Goal: Task Accomplishment & Management: Manage account settings

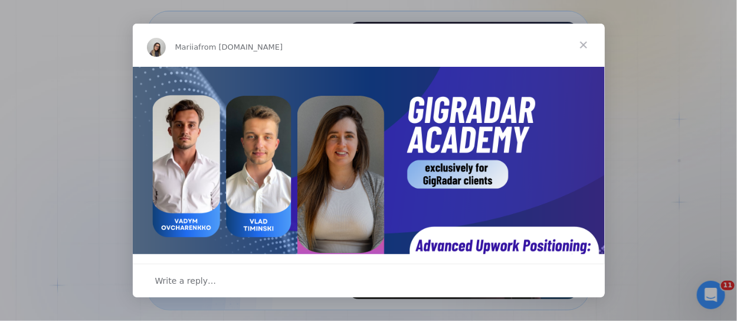
click at [582, 44] on span "Close" at bounding box center [584, 45] width 42 height 42
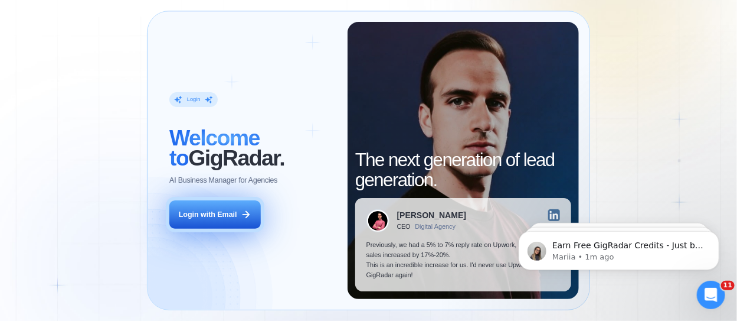
click at [211, 220] on button "Login with Email" at bounding box center [214, 214] width 91 height 28
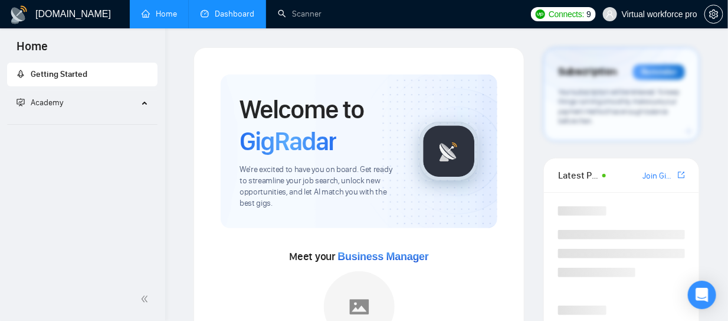
click at [229, 17] on link "Dashboard" at bounding box center [228, 14] width 54 height 10
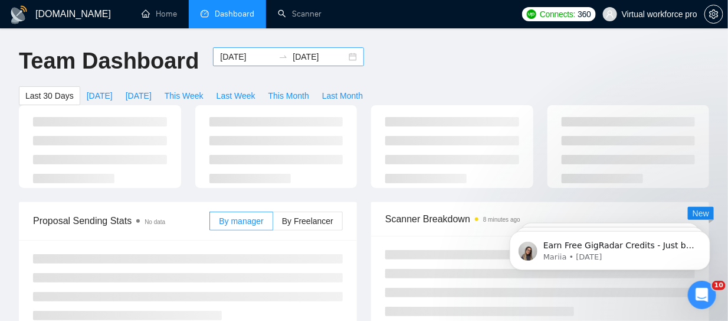
click at [220, 59] on input "[DATE]" at bounding box center [247, 56] width 54 height 13
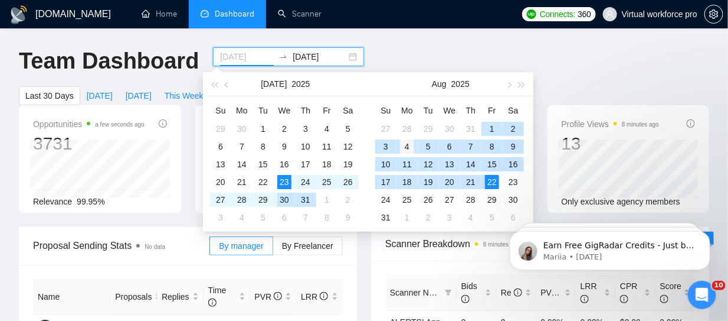
type input "[DATE]"
click at [411, 148] on div "4" at bounding box center [407, 146] width 14 height 14
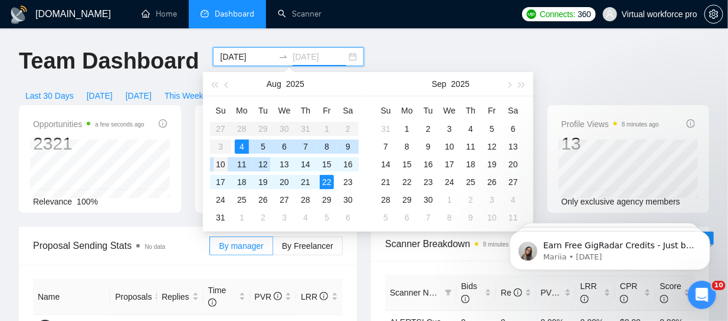
type input "[DATE]"
click at [221, 162] on div "10" at bounding box center [221, 164] width 14 height 14
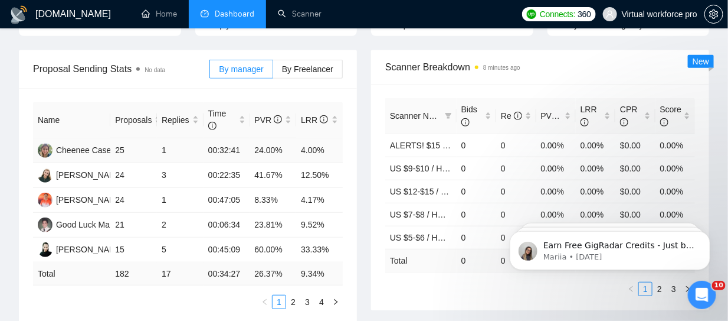
scroll to position [354, 0]
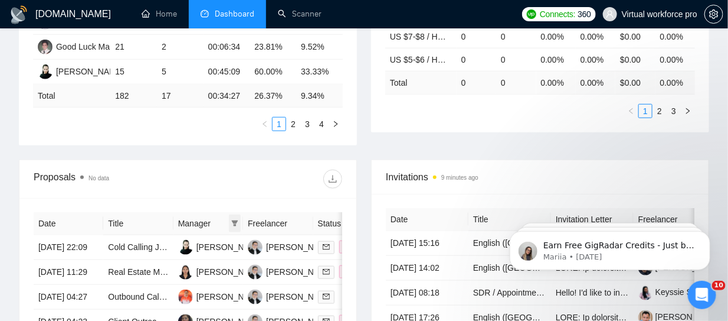
click at [239, 223] on span at bounding box center [235, 223] width 12 height 18
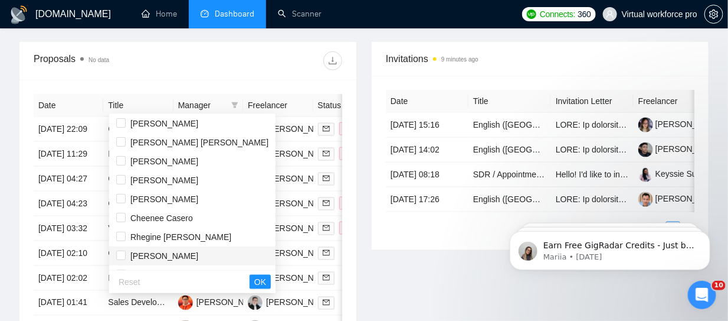
scroll to position [118, 0]
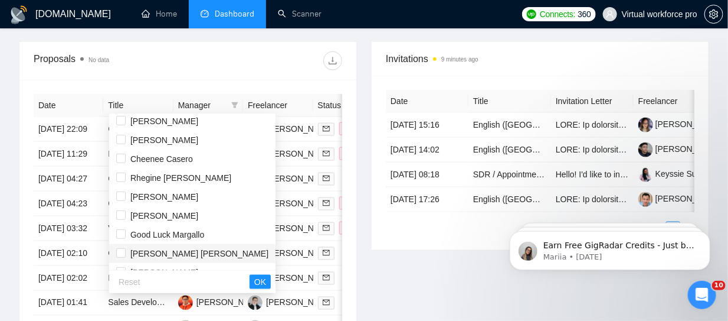
click at [159, 253] on span "[PERSON_NAME] [PERSON_NAME]" at bounding box center [199, 252] width 138 height 9
checkbox input "true"
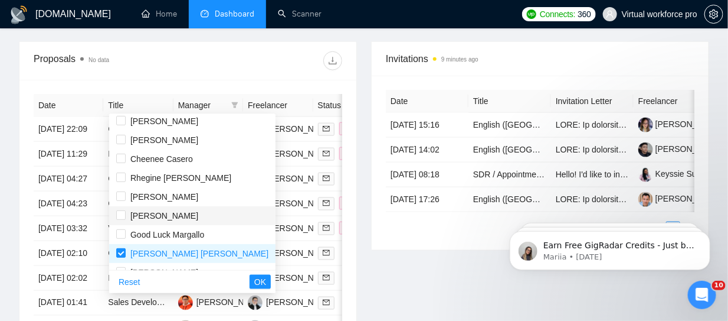
click at [166, 216] on span "[PERSON_NAME]" at bounding box center [164, 215] width 68 height 9
checkbox input "true"
click at [254, 283] on span "OK" at bounding box center [260, 281] width 12 height 13
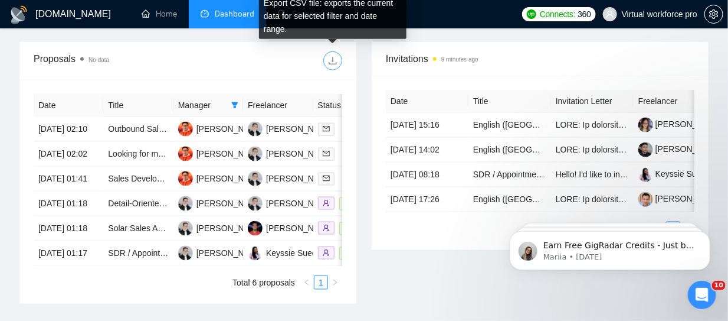
click at [332, 60] on icon "download" at bounding box center [332, 60] width 9 height 9
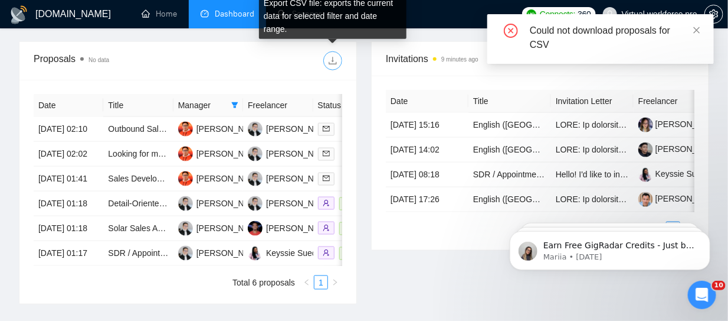
click at [331, 61] on icon "download" at bounding box center [332, 60] width 9 height 9
